Goal: Navigation & Orientation: Go to known website

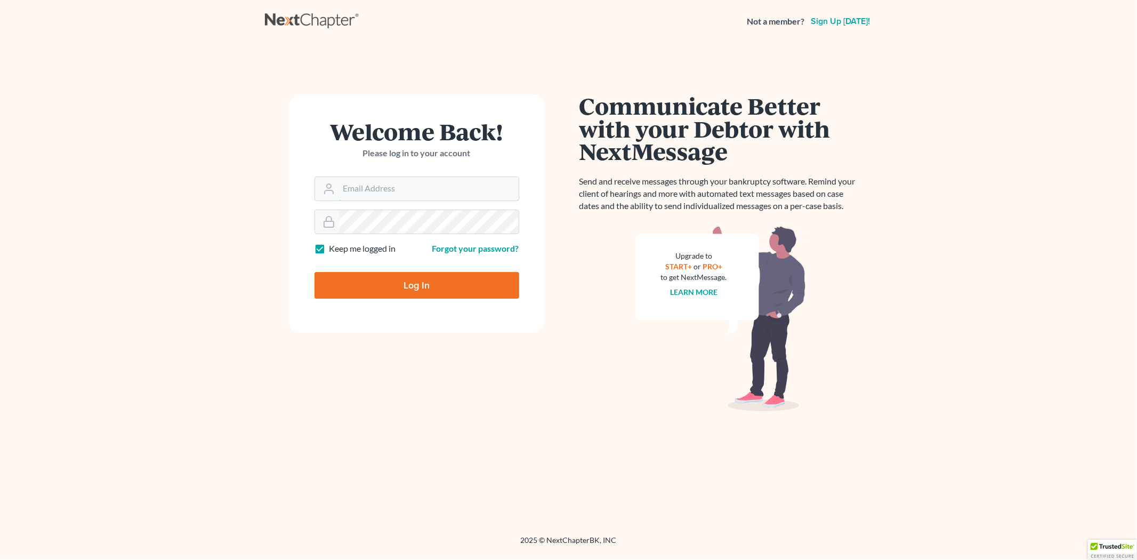
type input "[PERSON_NAME][EMAIL_ADDRESS][DOMAIN_NAME]"
click at [416, 280] on input "Log In" at bounding box center [417, 285] width 205 height 27
type input "Thinking..."
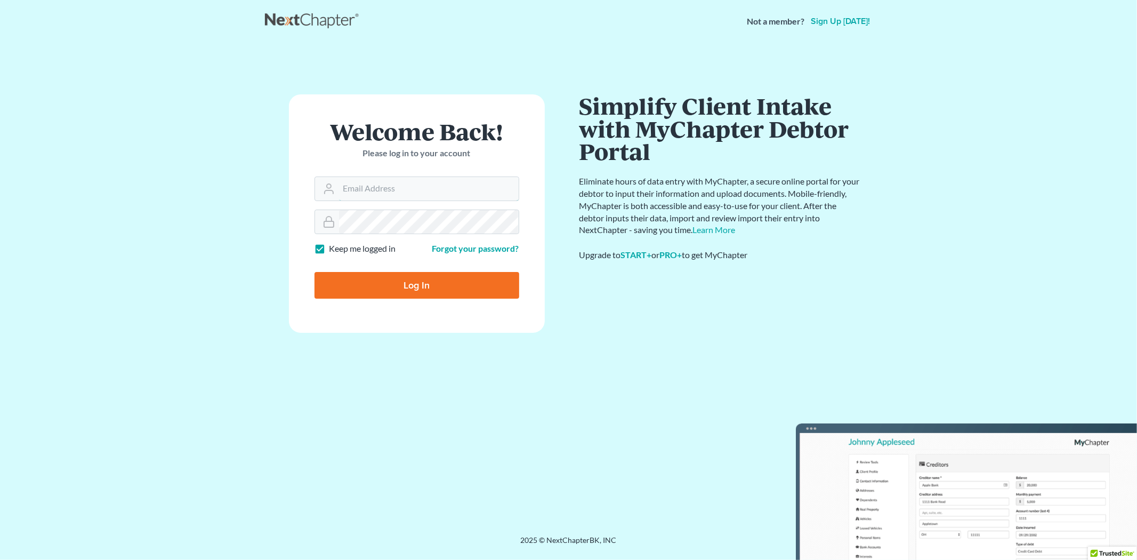
type input "[PERSON_NAME][EMAIL_ADDRESS][DOMAIN_NAME]"
click at [420, 280] on input "Log In" at bounding box center [417, 285] width 205 height 27
type input "Thinking..."
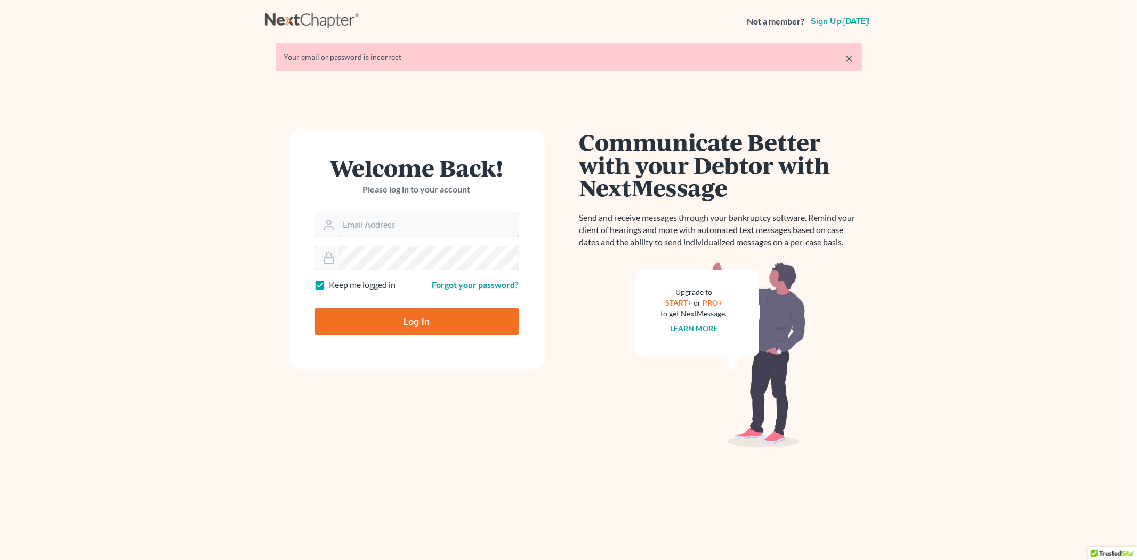
type input "[PERSON_NAME][EMAIL_ADDRESS][DOMAIN_NAME]"
click at [454, 284] on link "Forgot your password?" at bounding box center [475, 284] width 87 height 10
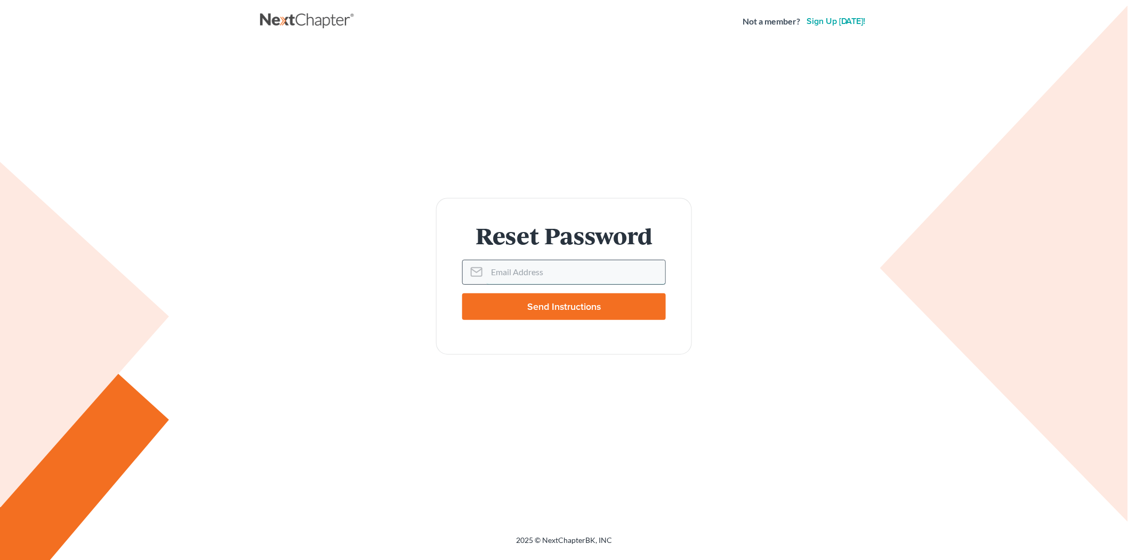
click at [512, 273] on input "Email Address" at bounding box center [576, 271] width 179 height 23
type input "[PERSON_NAME][EMAIL_ADDRESS][DOMAIN_NAME]"
click at [579, 305] on input "Send Instructions" at bounding box center [564, 306] width 204 height 27
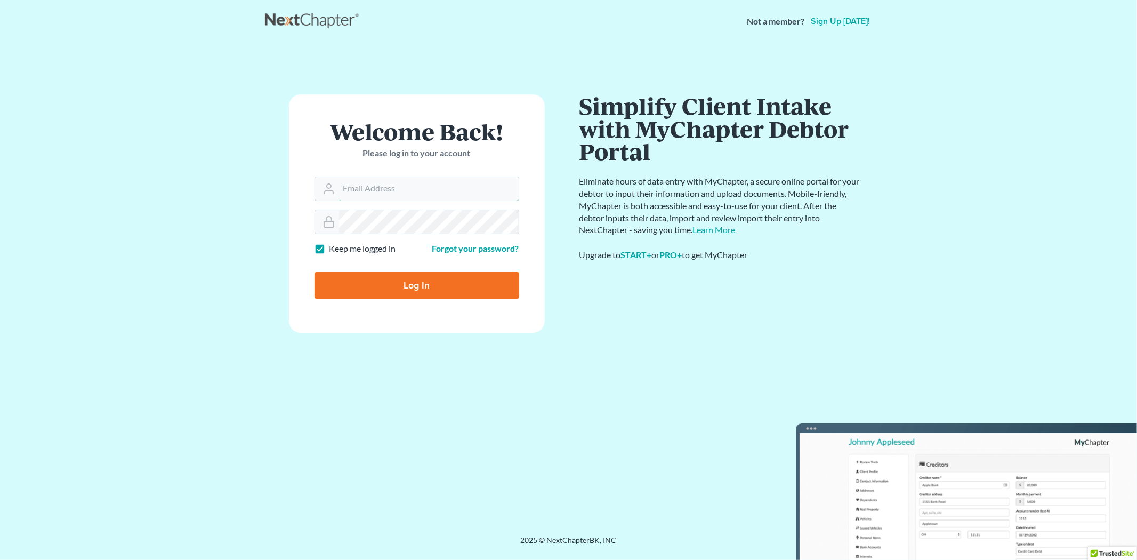
type input "[PERSON_NAME][EMAIL_ADDRESS][DOMAIN_NAME]"
click at [419, 283] on input "Log In" at bounding box center [417, 285] width 205 height 27
type input "Thinking..."
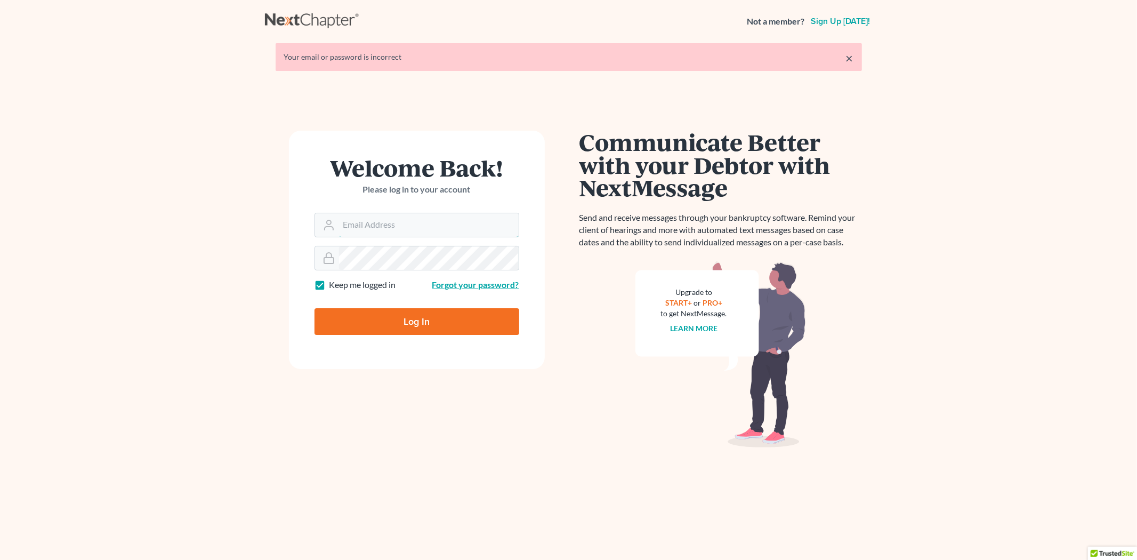
type input "[PERSON_NAME][EMAIL_ADDRESS][DOMAIN_NAME]"
click at [447, 284] on link "Forgot your password?" at bounding box center [475, 284] width 87 height 10
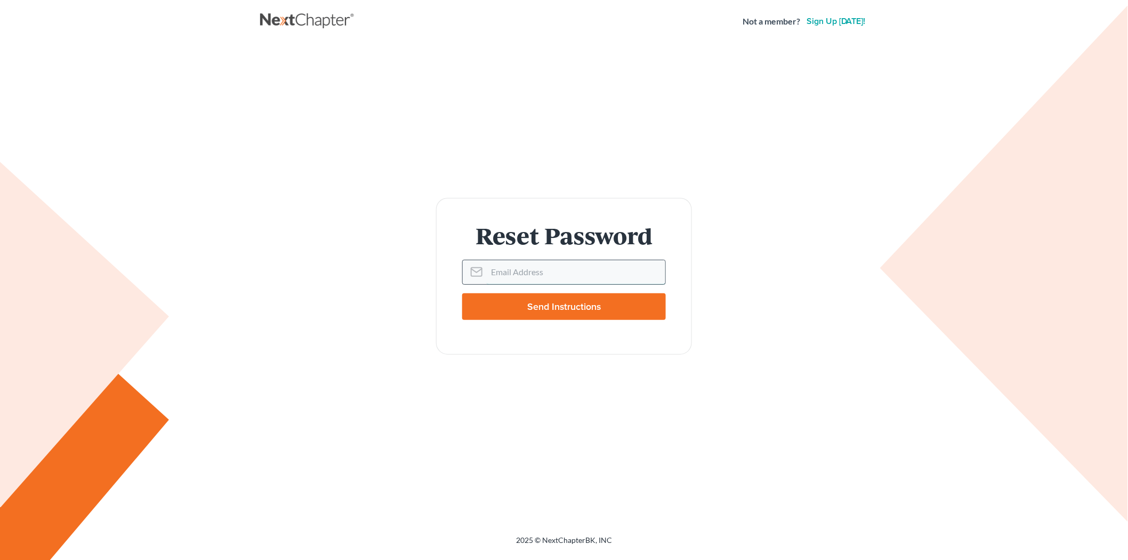
click at [509, 272] on input "Email Address" at bounding box center [576, 271] width 179 height 23
type input "[PERSON_NAME][EMAIL_ADDRESS][DOMAIN_NAME]"
click at [573, 305] on input "Send Instructions" at bounding box center [564, 306] width 204 height 27
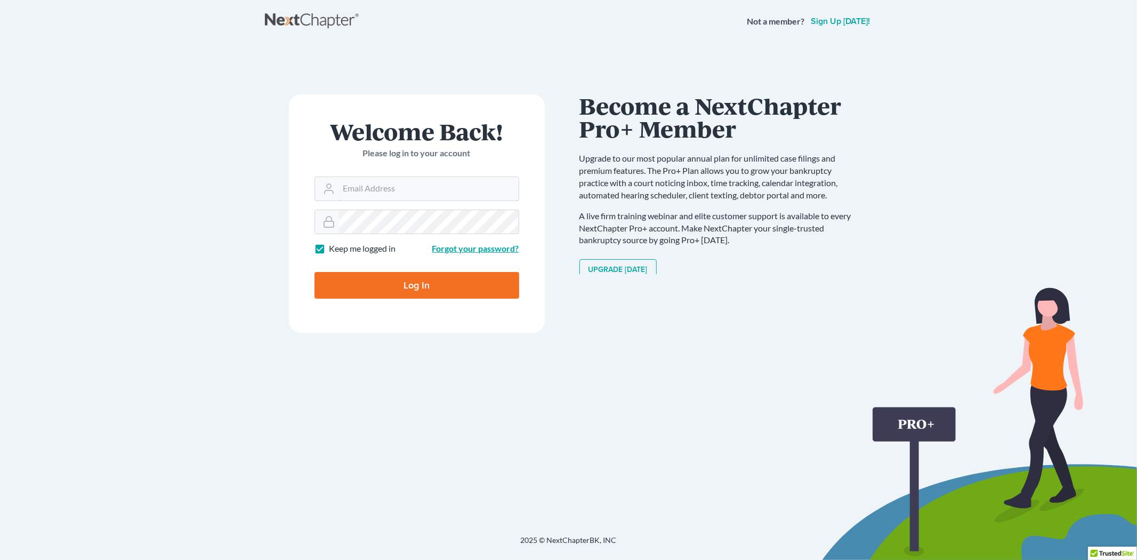
type input "[PERSON_NAME][EMAIL_ADDRESS][DOMAIN_NAME]"
click at [449, 247] on link "Forgot your password?" at bounding box center [475, 248] width 87 height 10
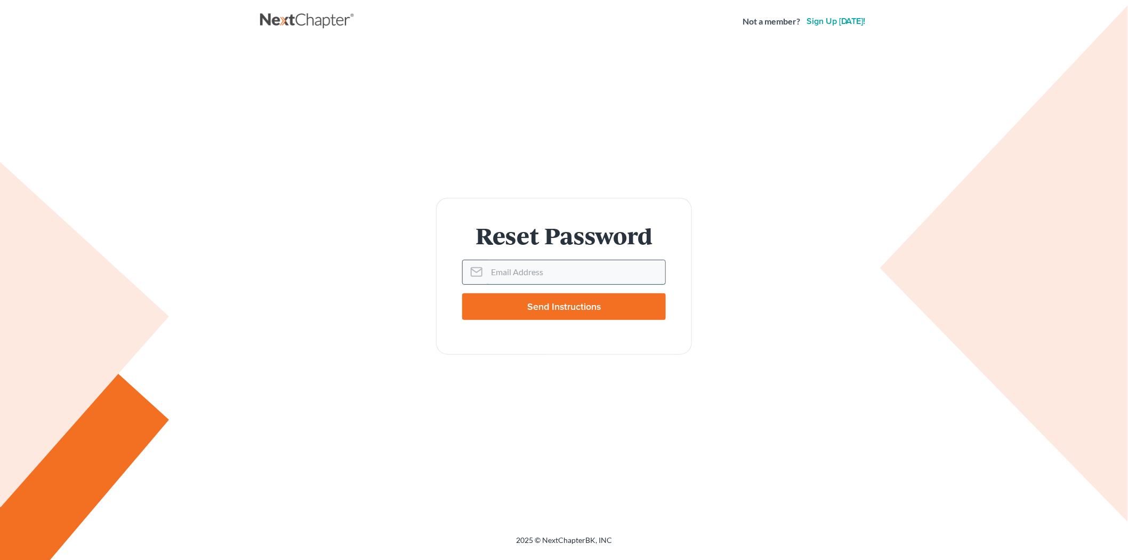
click at [504, 271] on input "Email Address" at bounding box center [576, 271] width 179 height 23
type input "[PERSON_NAME][EMAIL_ADDRESS][DOMAIN_NAME]"
click at [562, 302] on input "Send Instructions" at bounding box center [564, 306] width 204 height 27
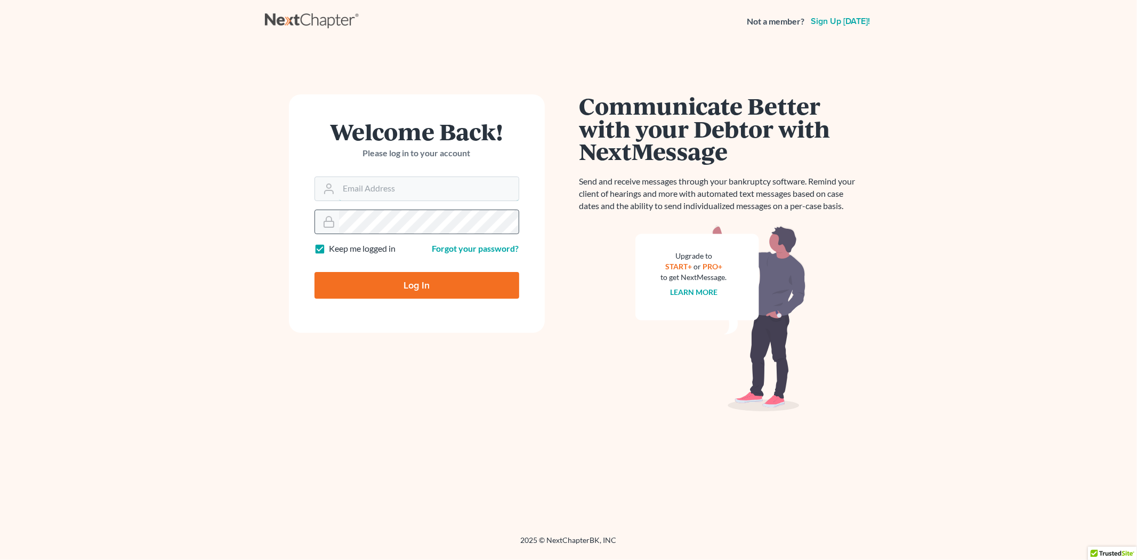
type input "[PERSON_NAME][EMAIL_ADDRESS][DOMAIN_NAME]"
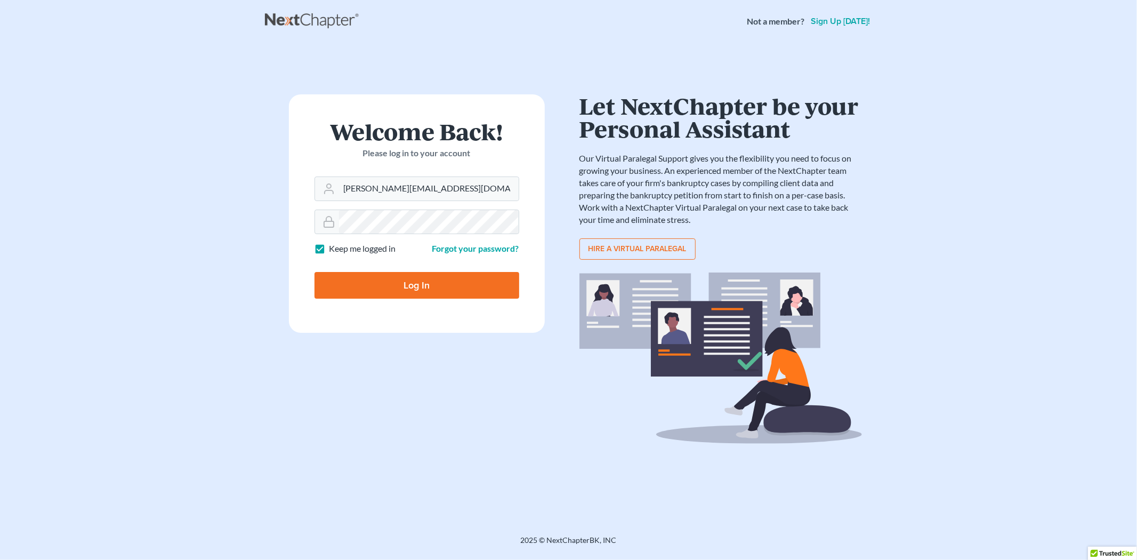
click at [365, 285] on input "Log In" at bounding box center [417, 285] width 205 height 27
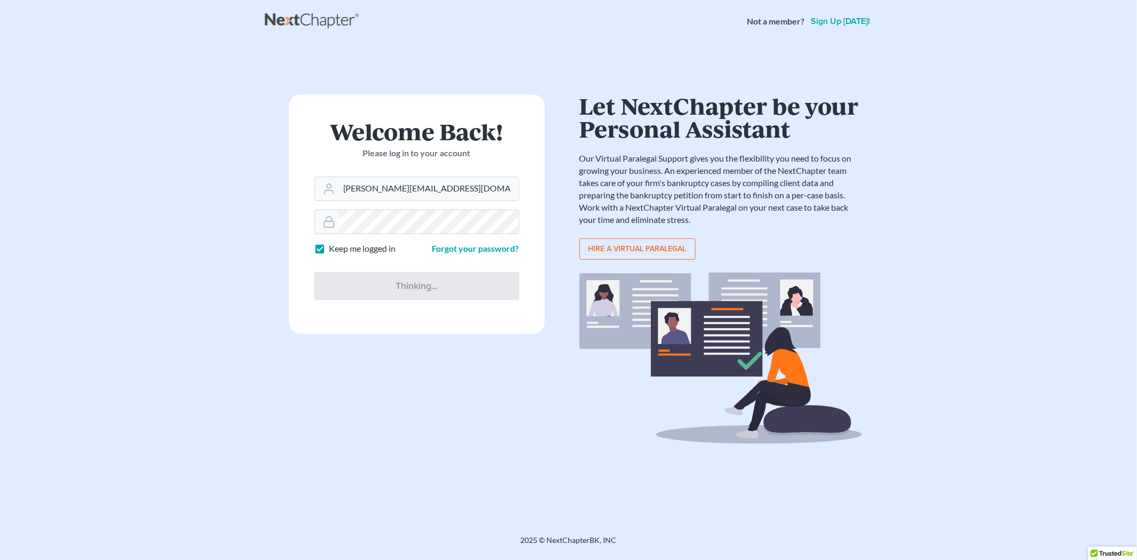
type input "Thinking..."
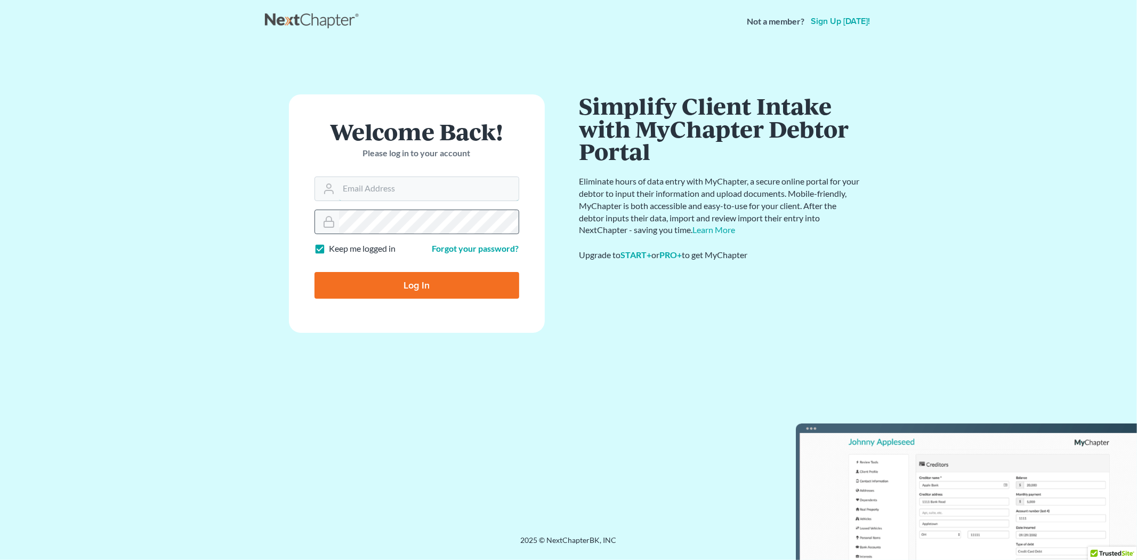
type input "[PERSON_NAME][EMAIL_ADDRESS][DOMAIN_NAME]"
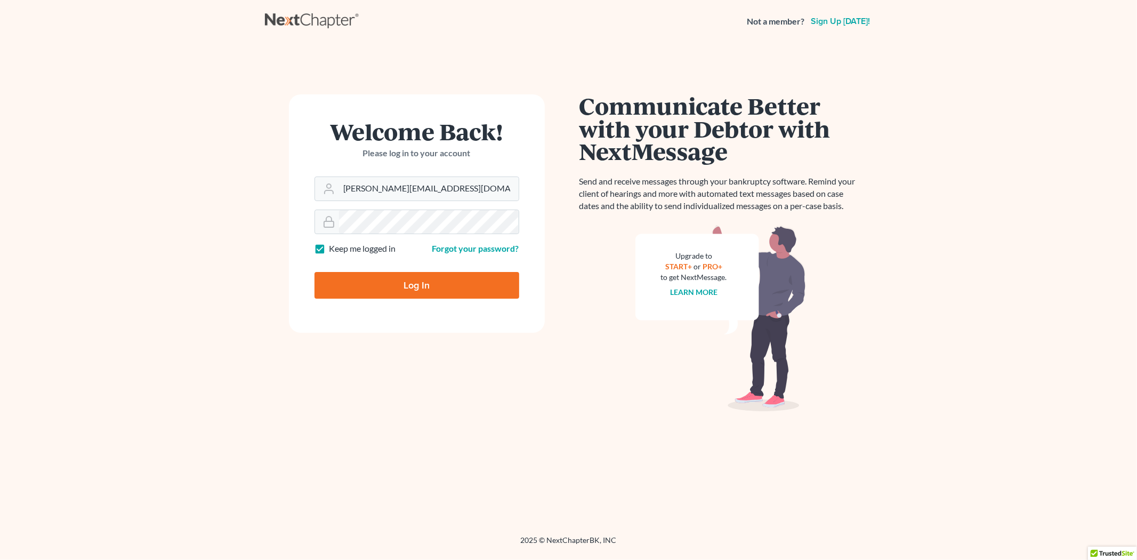
click at [422, 285] on input "Log In" at bounding box center [417, 285] width 205 height 27
type input "Thinking..."
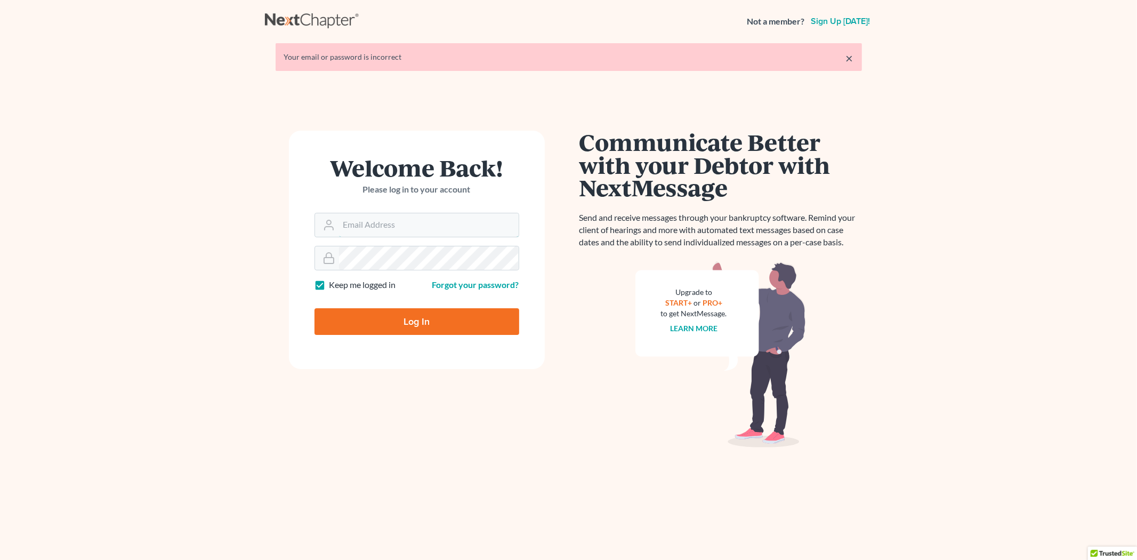
type input "[PERSON_NAME][EMAIL_ADDRESS][DOMAIN_NAME]"
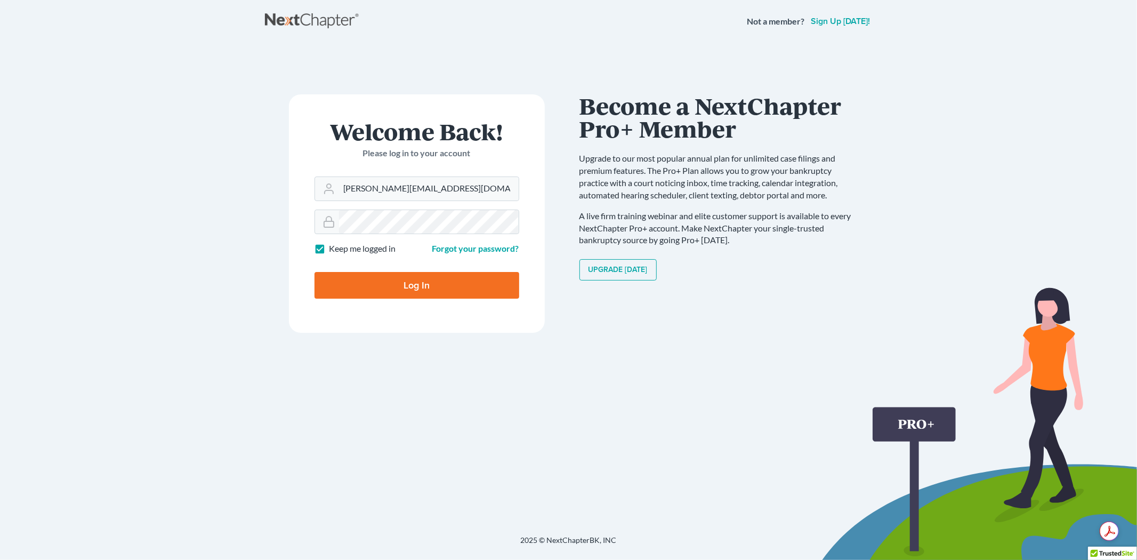
click at [381, 284] on input "Log In" at bounding box center [417, 285] width 205 height 27
type input "Thinking..."
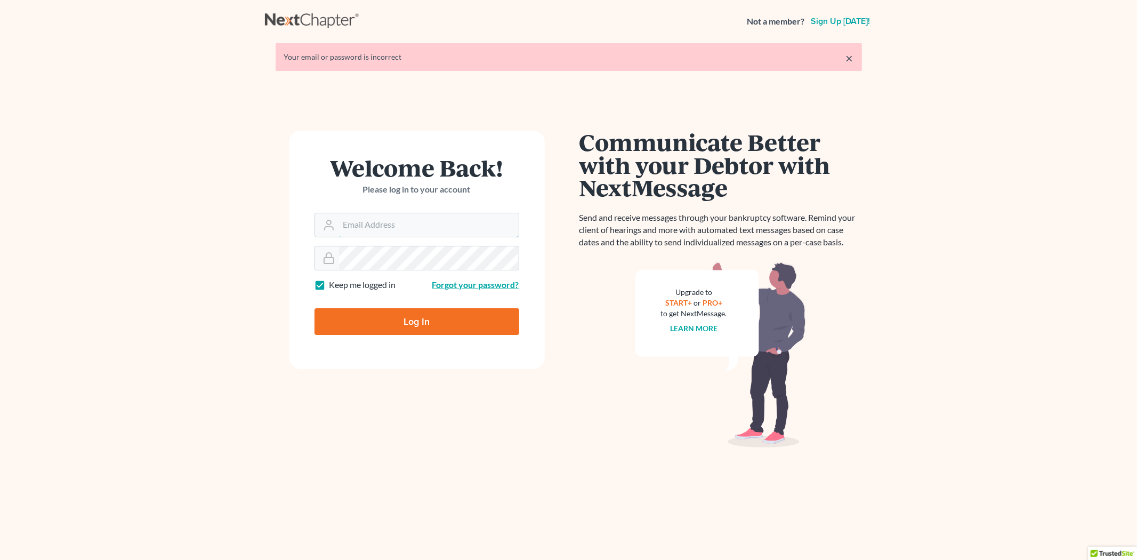
type input "[PERSON_NAME][EMAIL_ADDRESS][DOMAIN_NAME]"
click at [452, 284] on link "Forgot your password?" at bounding box center [475, 284] width 87 height 10
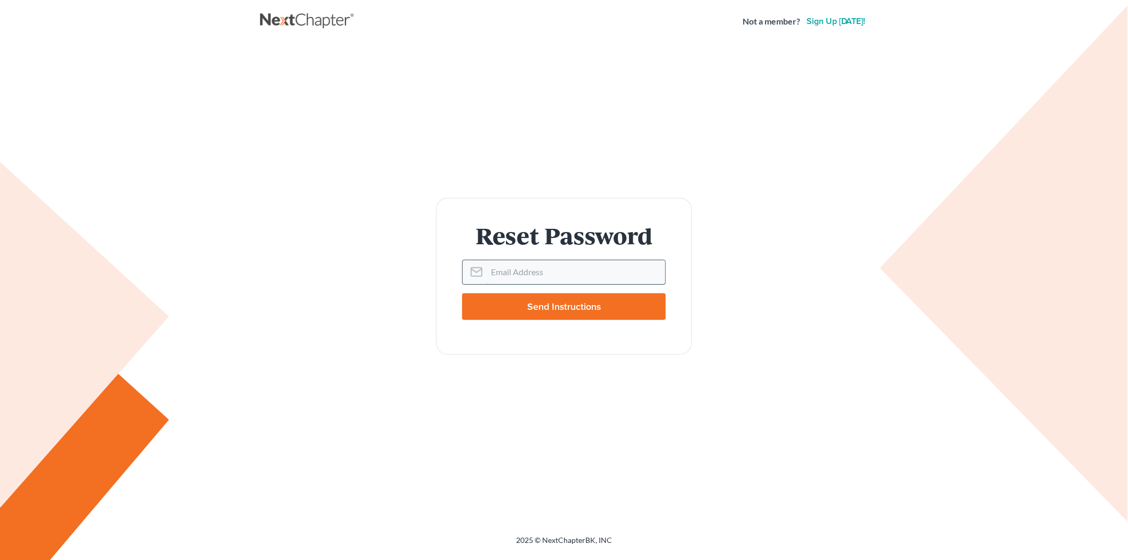
click at [524, 272] on input "Email Address" at bounding box center [576, 271] width 179 height 23
type input "[PERSON_NAME][EMAIL_ADDRESS][DOMAIN_NAME]"
click at [579, 300] on input "Send Instructions" at bounding box center [564, 306] width 204 height 27
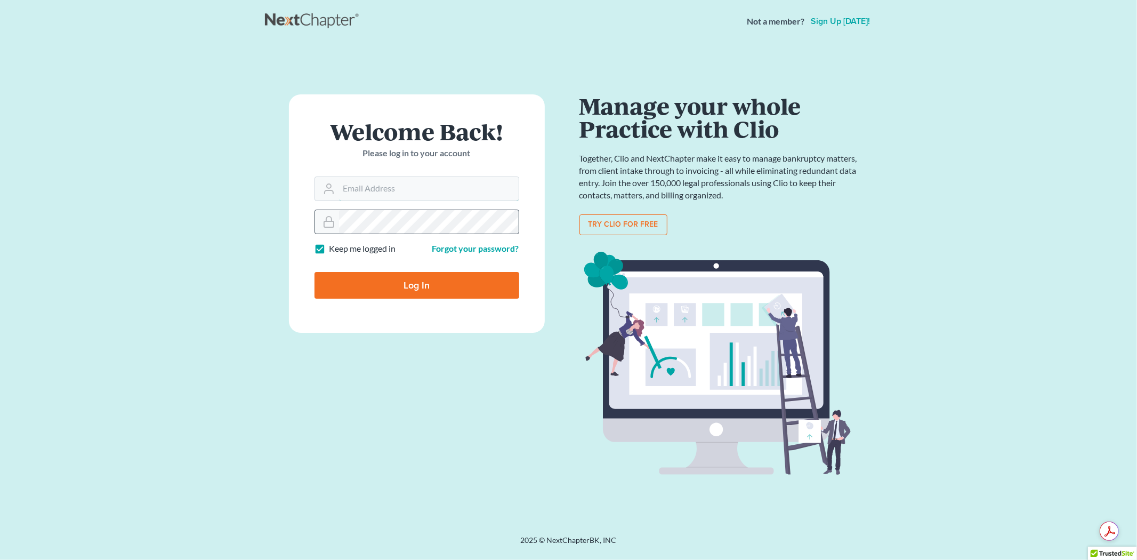
type input "[PERSON_NAME][EMAIL_ADDRESS][DOMAIN_NAME]"
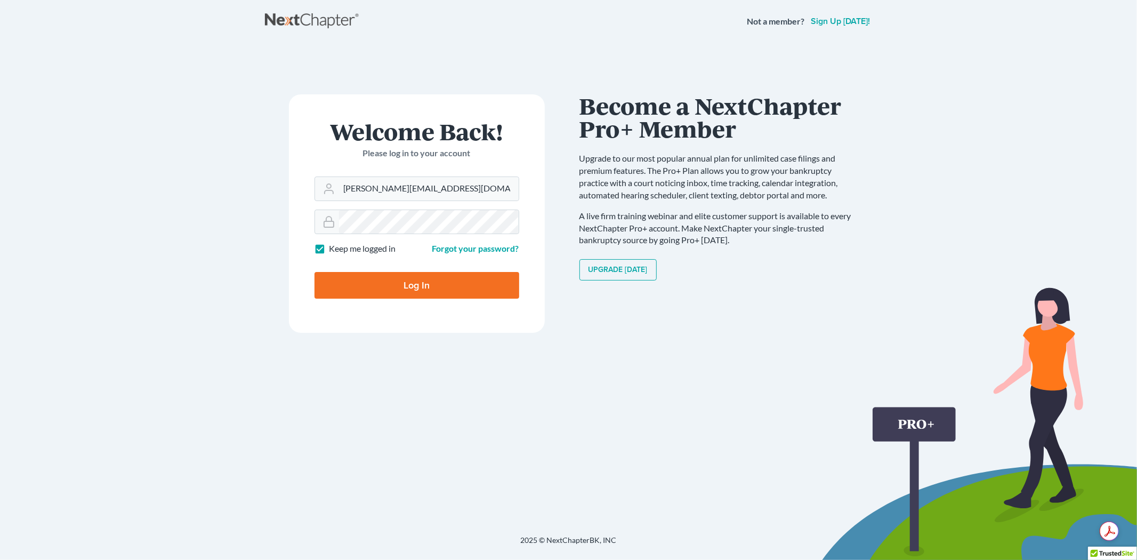
click at [382, 284] on input "Log In" at bounding box center [417, 285] width 205 height 27
type input "Thinking..."
